Goal: Transaction & Acquisition: Download file/media

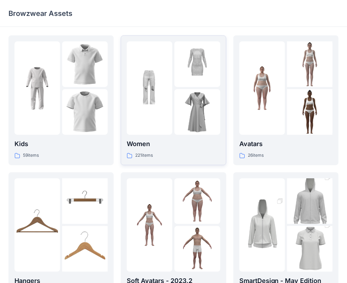
click at [192, 104] on img at bounding box center [198, 112] width 46 height 46
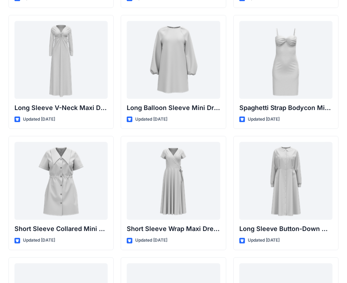
scroll to position [1102, 0]
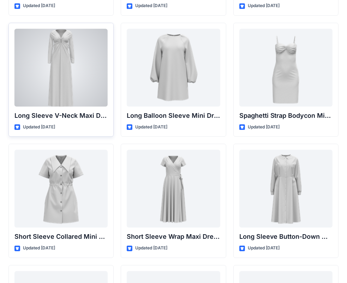
click at [65, 94] on div at bounding box center [60, 68] width 93 height 78
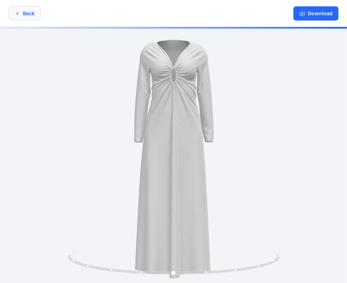
click at [18, 17] on button "Back" at bounding box center [24, 13] width 32 height 14
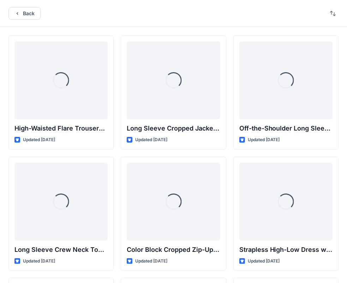
scroll to position [1102, 0]
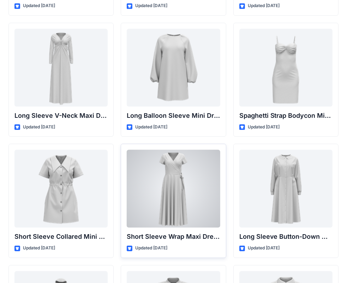
click at [184, 189] on div at bounding box center [173, 188] width 93 height 78
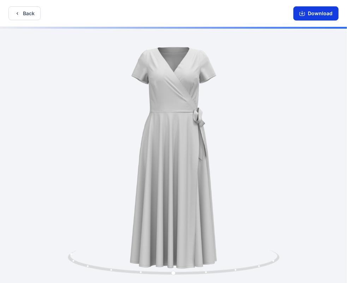
click at [310, 13] on button "Download" at bounding box center [316, 13] width 45 height 14
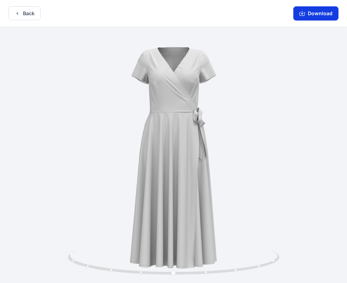
click at [310, 13] on button "Download" at bounding box center [316, 13] width 45 height 14
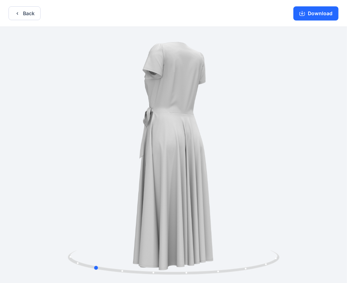
drag, startPoint x: 182, startPoint y: 166, endPoint x: 100, endPoint y: 115, distance: 96.1
click at [100, 115] on div at bounding box center [173, 155] width 347 height 257
click at [314, 16] on button "Download" at bounding box center [316, 13] width 45 height 14
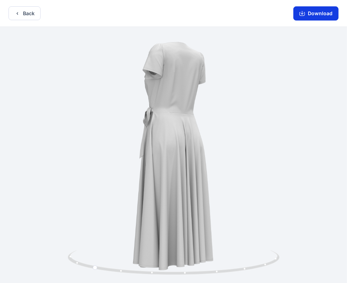
click at [314, 16] on button "Download" at bounding box center [316, 13] width 45 height 14
click at [316, 21] on div "Download" at bounding box center [316, 13] width 62 height 27
